Goal: Task Accomplishment & Management: Manage account settings

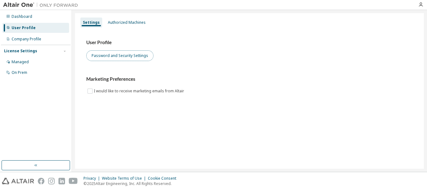
click at [108, 53] on button "Password and Security Settings" at bounding box center [119, 55] width 67 height 11
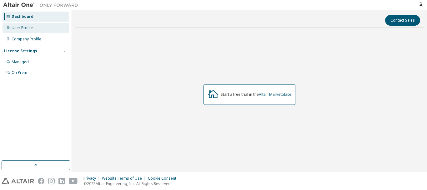
click at [35, 27] on div "User Profile" at bounding box center [35, 28] width 67 height 10
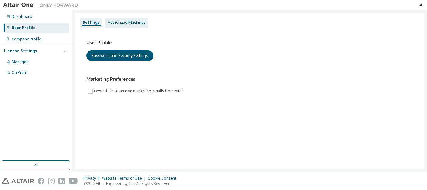
click at [115, 20] on div "Authorized Machines" at bounding box center [127, 22] width 38 height 5
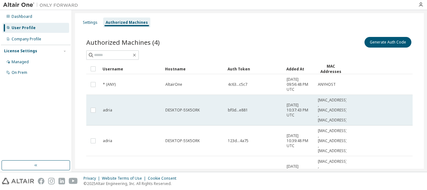
click at [137, 119] on td "adria" at bounding box center [131, 110] width 62 height 31
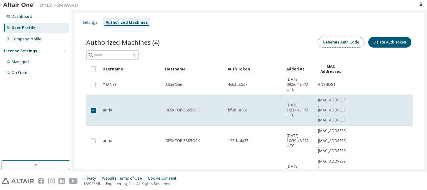
click at [351, 44] on button "Generate Auth Code" at bounding box center [340, 42] width 47 height 11
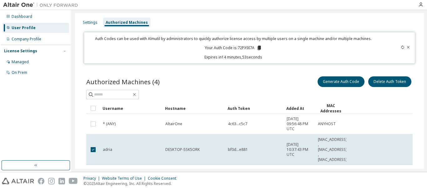
click at [257, 49] on icon at bounding box center [258, 48] width 3 height 4
click at [262, 76] on div "Generate Auth Code Delete Auth Token" at bounding box center [330, 81] width 163 height 13
